Goal: Information Seeking & Learning: Compare options

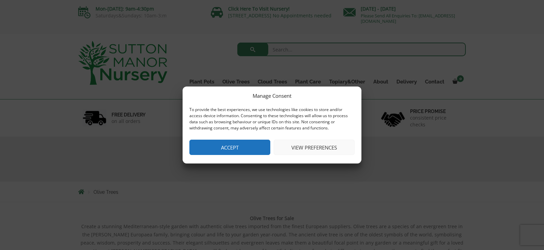
click at [238, 147] on button "Accept" at bounding box center [229, 146] width 81 height 15
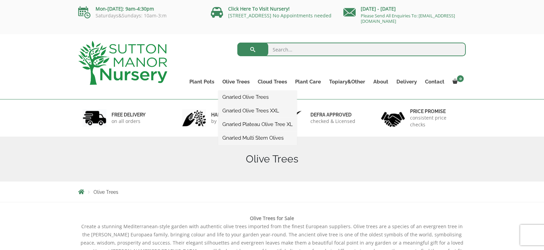
click at [240, 97] on link "Gnarled Olive Trees" at bounding box center [257, 97] width 79 height 10
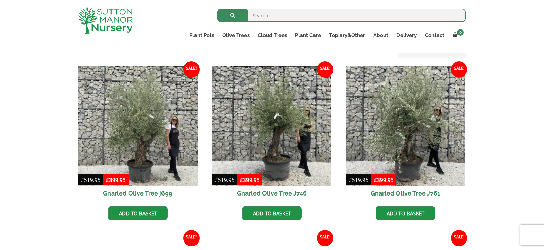
scroll to position [161, 0]
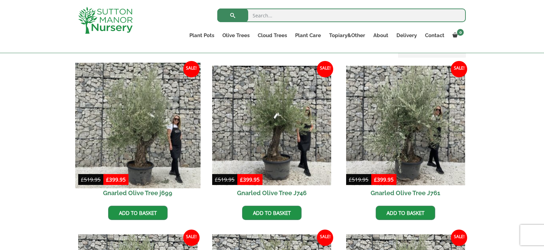
click at [160, 116] on img at bounding box center [137, 125] width 125 height 125
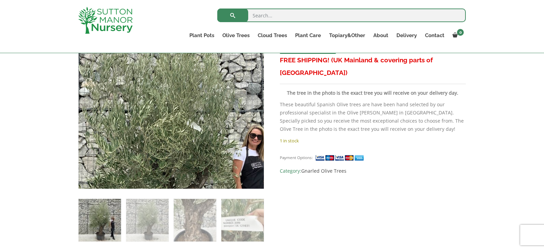
scroll to position [162, 0]
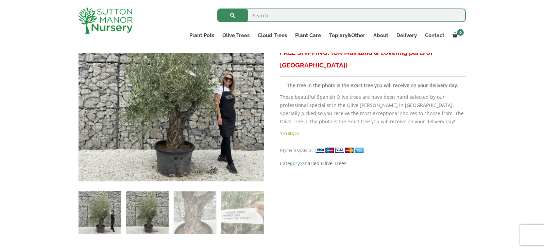
click at [142, 213] on img at bounding box center [147, 212] width 43 height 43
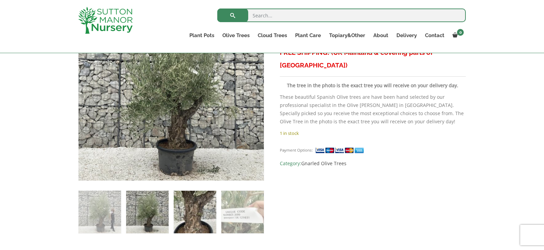
click at [182, 211] on img at bounding box center [195, 211] width 43 height 43
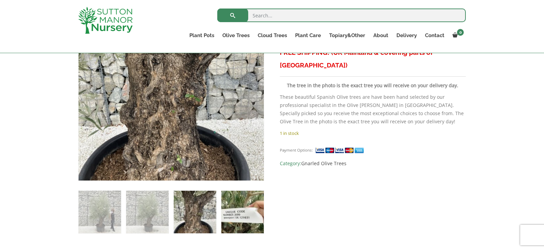
click at [246, 204] on img at bounding box center [242, 211] width 43 height 43
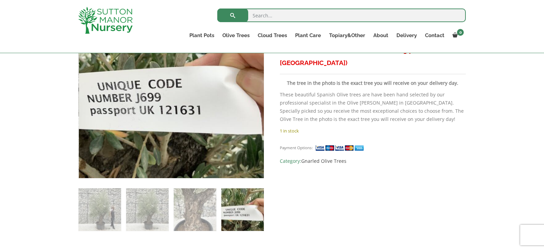
click at [220, 202] on ol at bounding box center [171, 204] width 186 height 53
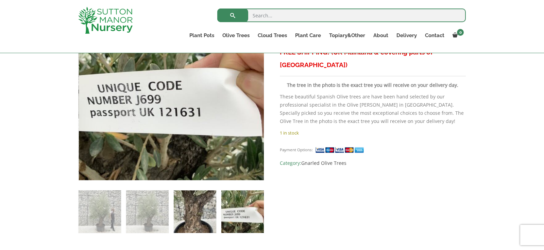
click at [174, 201] on img at bounding box center [195, 211] width 43 height 43
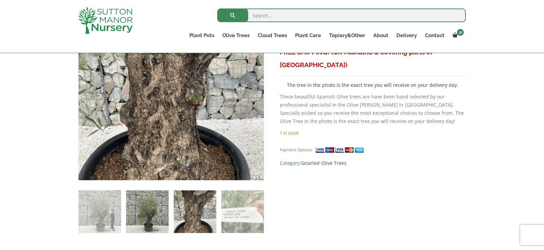
click at [152, 202] on img at bounding box center [147, 211] width 43 height 43
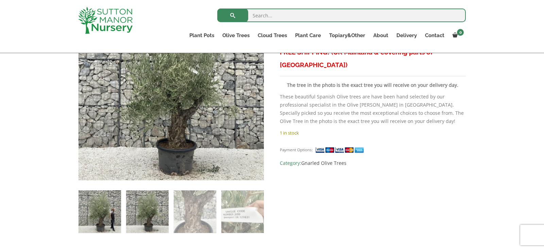
click at [104, 206] on img at bounding box center [100, 211] width 43 height 43
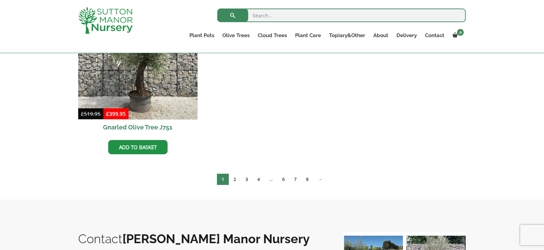
scroll to position [730, 0]
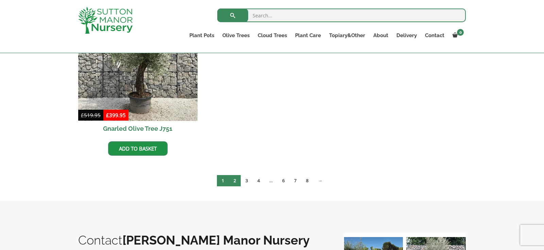
click at [236, 179] on link "2" at bounding box center [235, 180] width 12 height 11
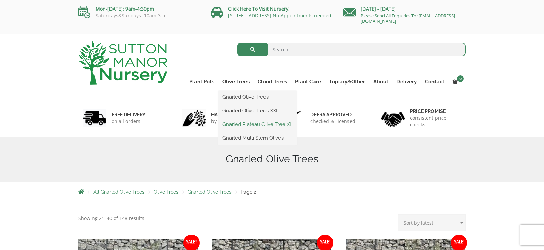
click at [249, 123] on link "Gnarled Plateau Olive Tree XL" at bounding box center [257, 124] width 79 height 10
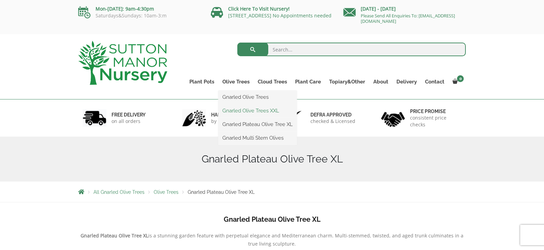
click at [242, 111] on link "Gnarled Olive Trees XXL" at bounding box center [257, 110] width 79 height 10
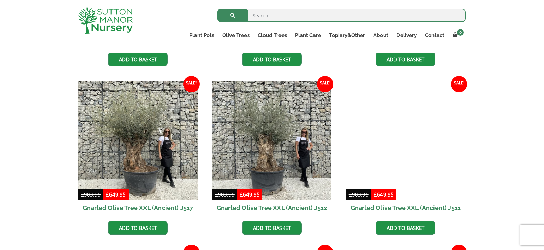
scroll to position [505, 0]
